Goal: Task Accomplishment & Management: Manage account settings

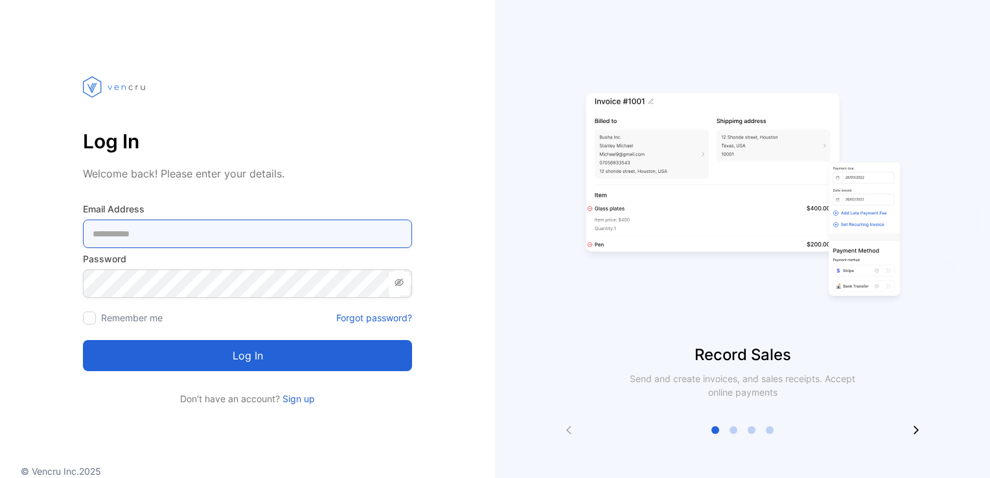
type Address-inputemail "**********"
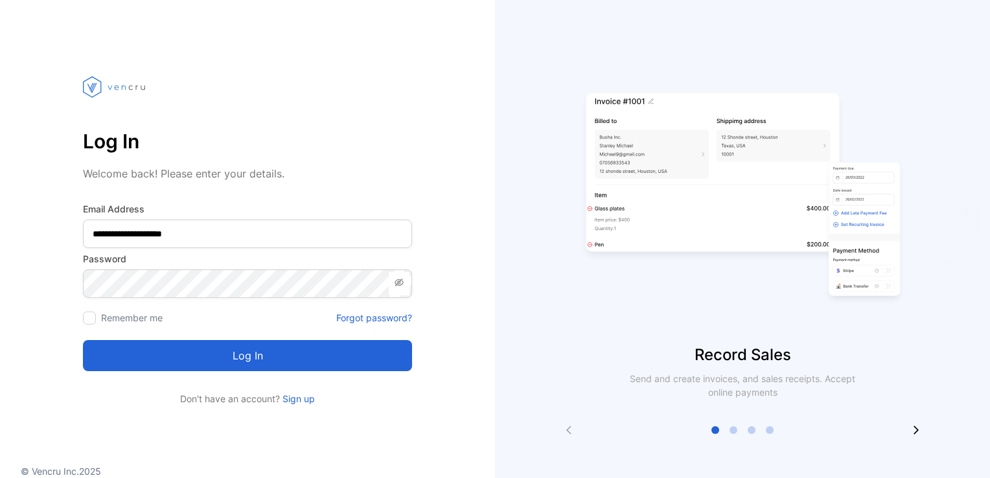
click at [273, 362] on button "Log in" at bounding box center [247, 355] width 329 height 31
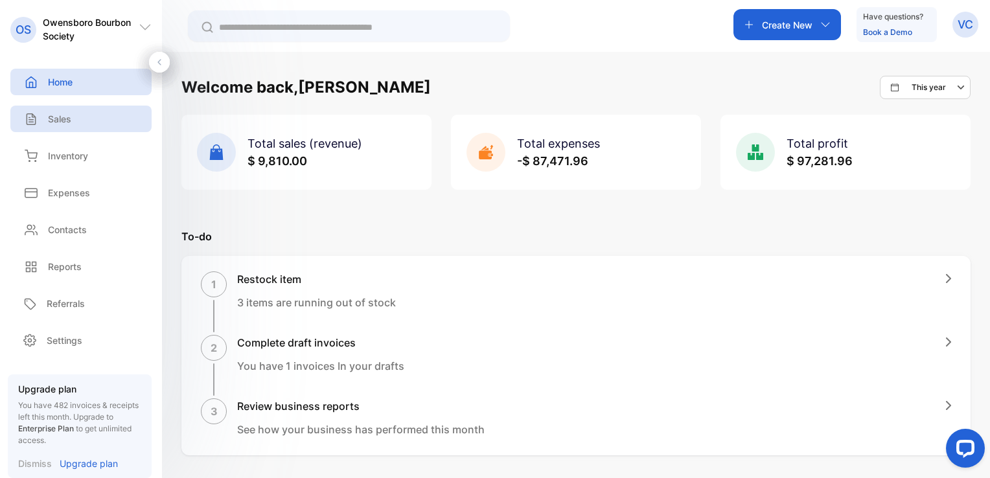
click at [56, 117] on p "Sales" at bounding box center [59, 119] width 23 height 14
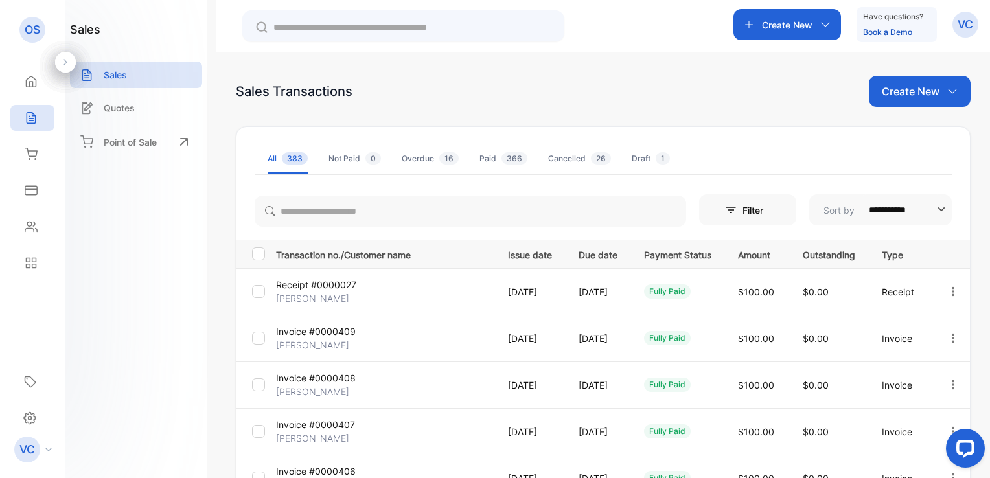
click at [922, 95] on p "Create New" at bounding box center [911, 92] width 58 height 16
click at [918, 136] on span "Invoice" at bounding box center [922, 135] width 30 height 14
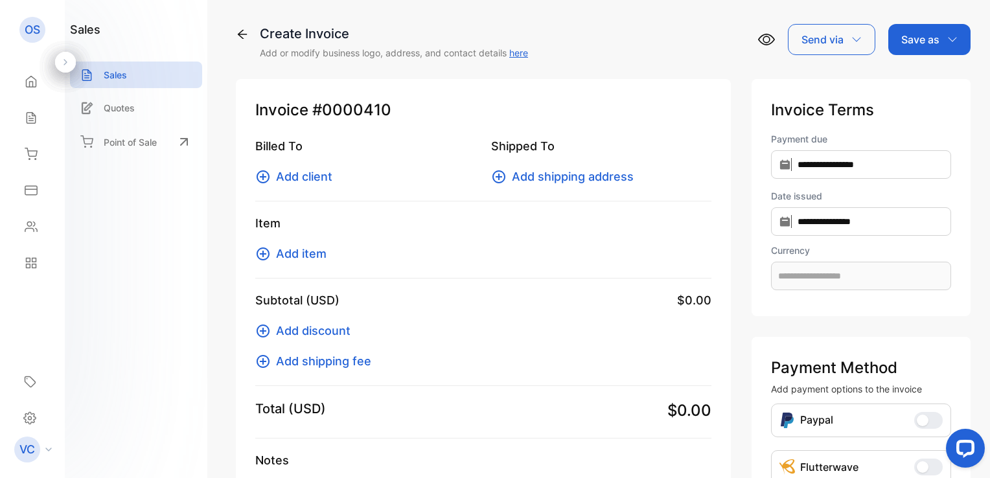
type input "**********"
click at [312, 178] on span "Add client" at bounding box center [304, 177] width 56 height 18
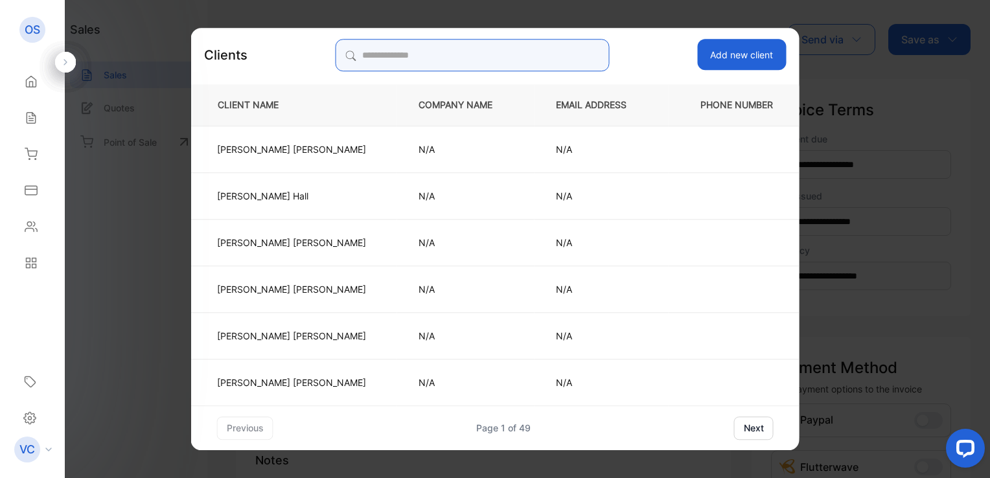
click at [403, 61] on input "search" at bounding box center [473, 55] width 274 height 32
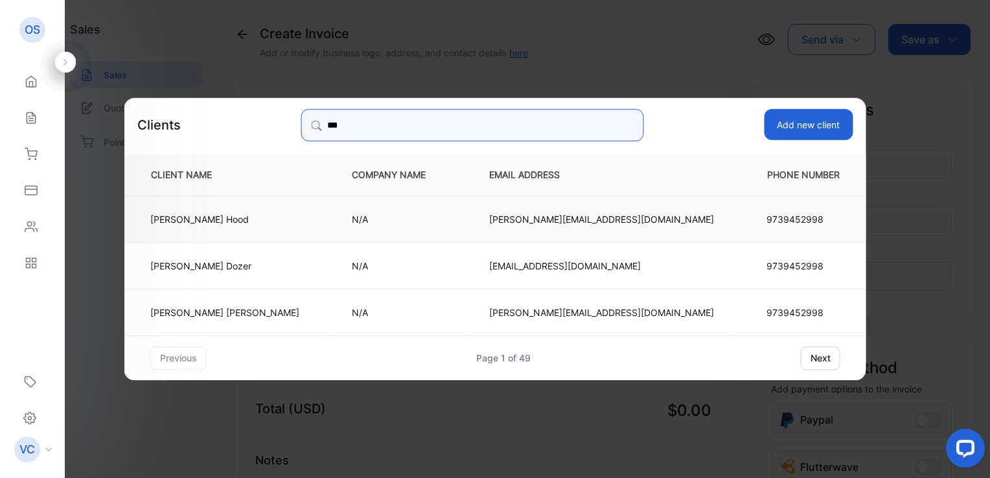
type input "***"
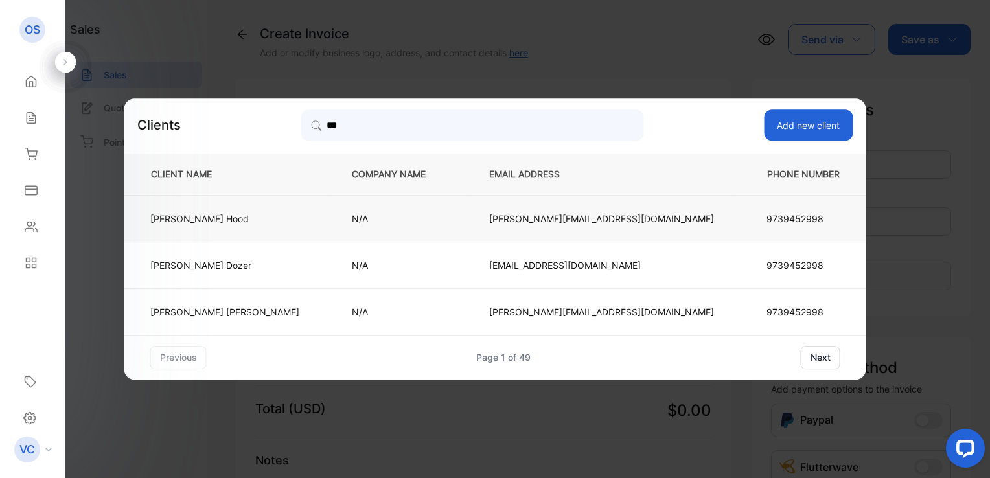
click at [298, 216] on p "Tim Hood" at bounding box center [224, 219] width 149 height 14
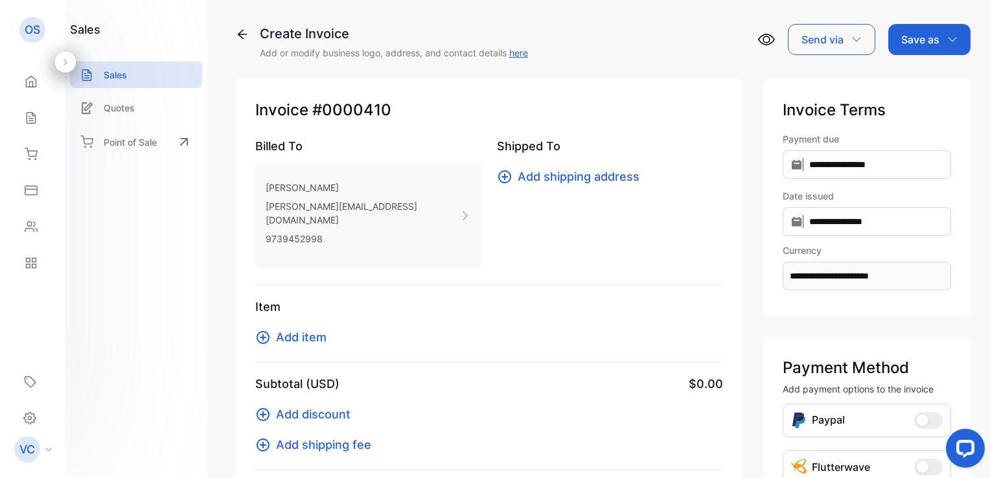
click at [288, 329] on span "Add item" at bounding box center [301, 338] width 51 height 18
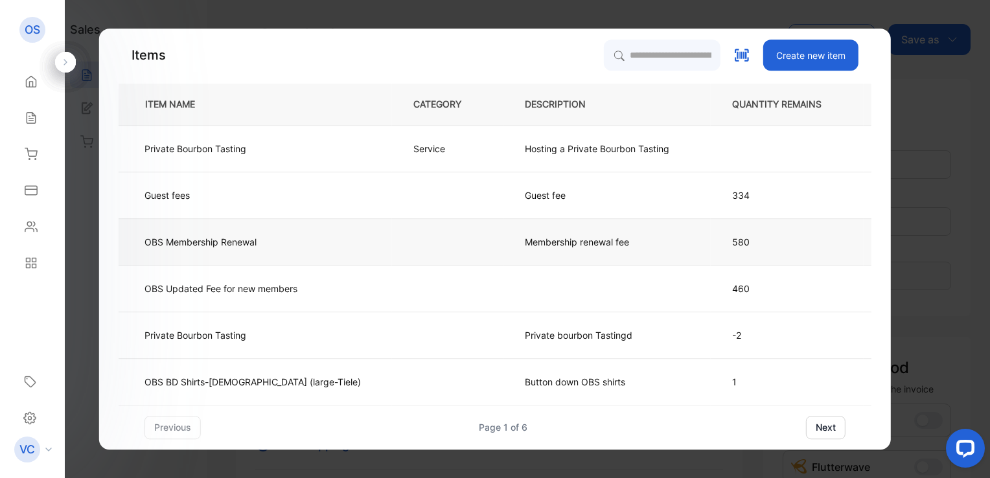
click at [548, 246] on p "Membership renewal fee" at bounding box center [577, 242] width 104 height 14
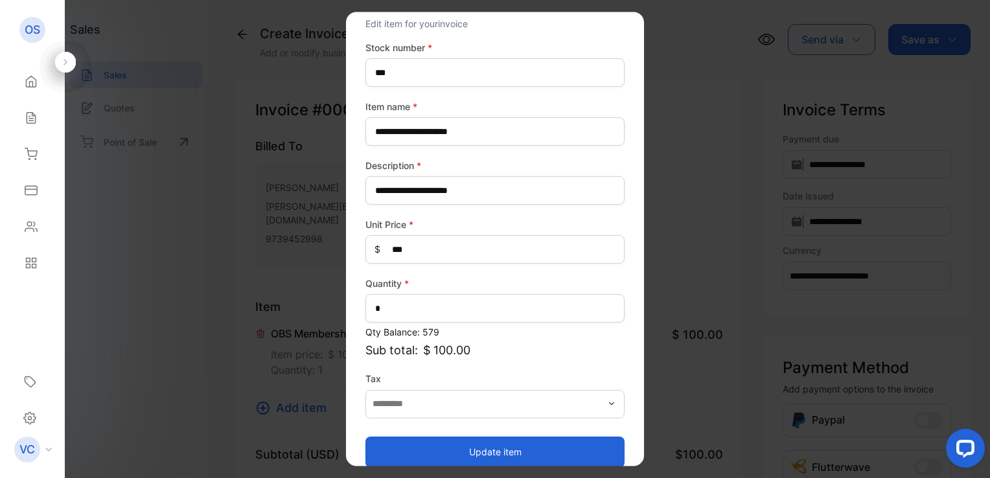
scroll to position [57, 0]
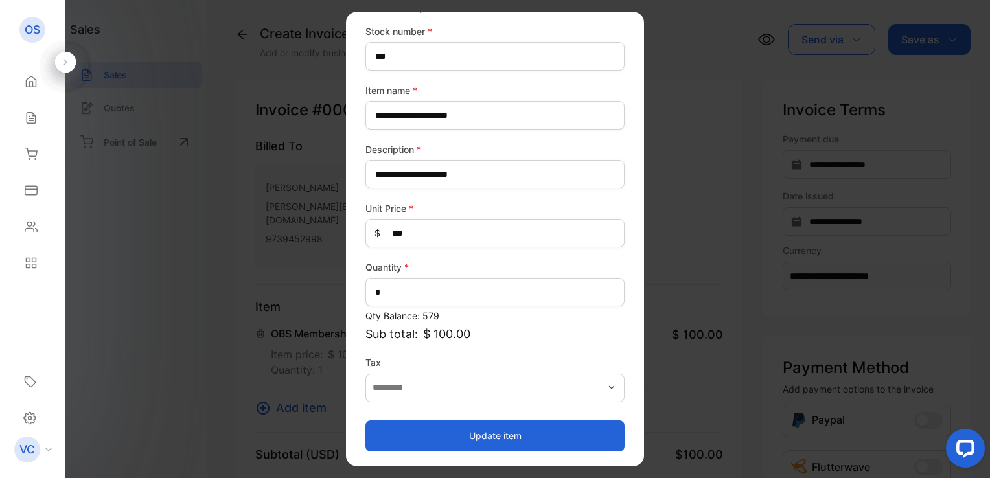
click at [462, 439] on button "Update item" at bounding box center [495, 436] width 259 height 31
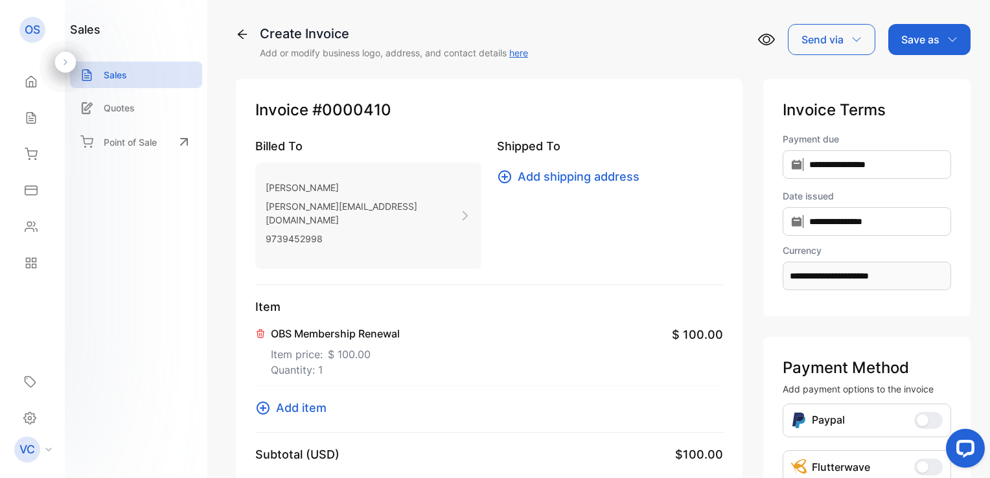
click at [922, 43] on p "Save as" at bounding box center [921, 40] width 38 height 16
click at [922, 78] on div "Invoice" at bounding box center [926, 82] width 75 height 26
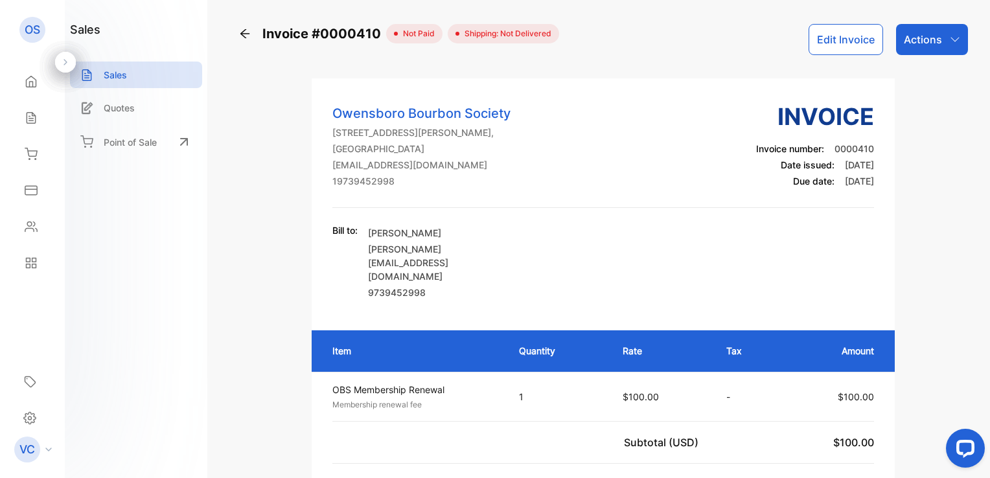
click at [944, 38] on div "Actions" at bounding box center [932, 39] width 72 height 31
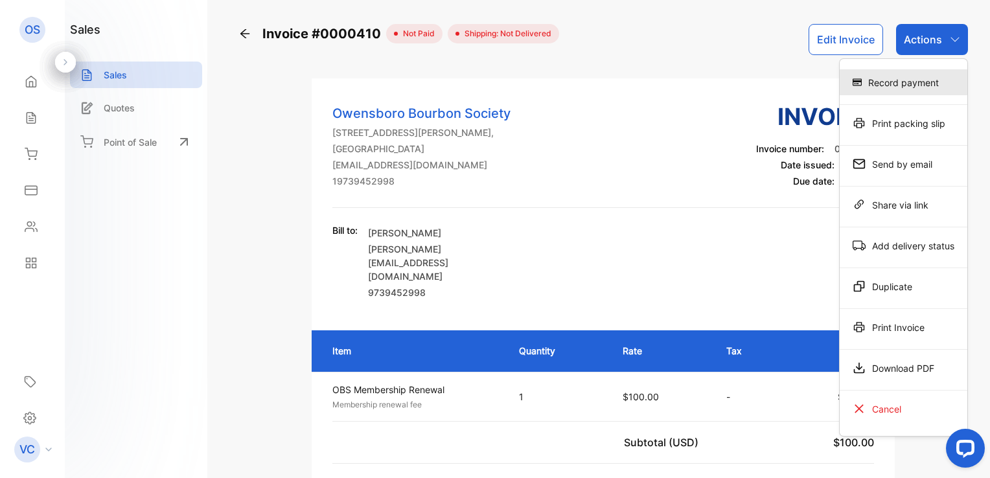
click at [920, 80] on div "Record payment" at bounding box center [904, 82] width 128 height 26
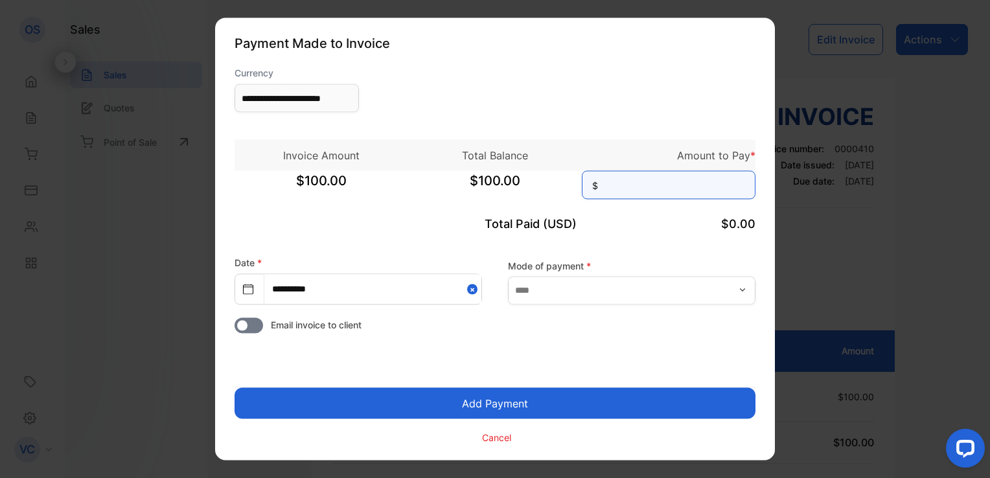
drag, startPoint x: 686, startPoint y: 186, endPoint x: 673, endPoint y: 194, distance: 15.1
click at [686, 186] on input at bounding box center [669, 185] width 174 height 29
type input "***"
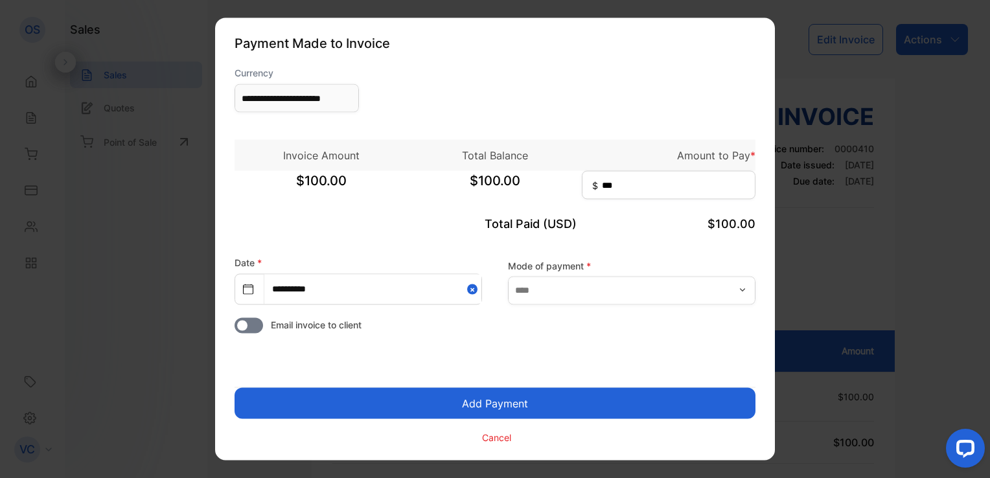
click at [498, 406] on button "Add Payment" at bounding box center [495, 403] width 521 height 31
